Goal: Check status: Check status

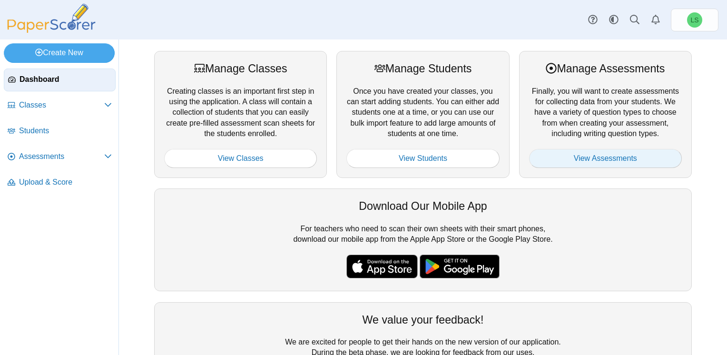
click at [570, 156] on link "View Assessments" at bounding box center [605, 158] width 153 height 19
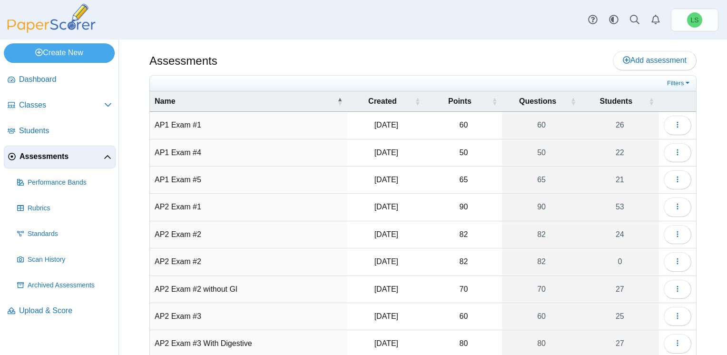
click at [185, 207] on td "AP2 Exam #1" at bounding box center [248, 207] width 197 height 27
click at [675, 205] on button "button" at bounding box center [678, 206] width 28 height 19
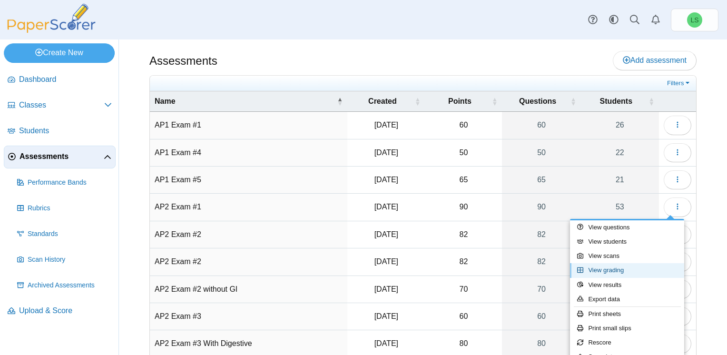
click at [605, 269] on link "View grading" at bounding box center [627, 270] width 114 height 14
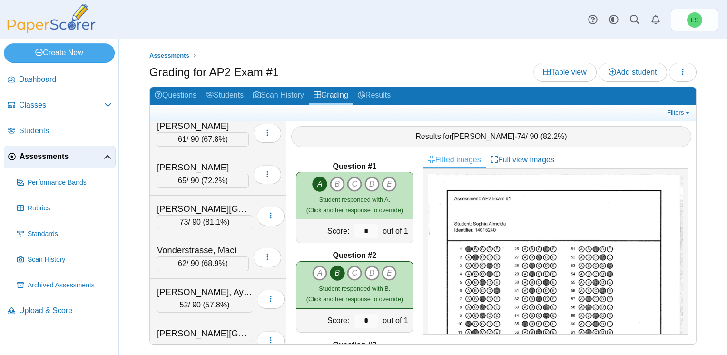
scroll to position [1958, 0]
